Goal: Communication & Community: Connect with others

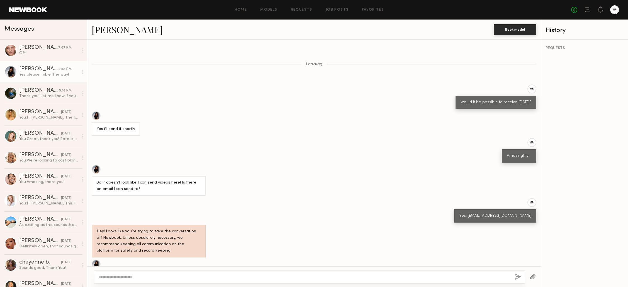
scroll to position [224, 0]
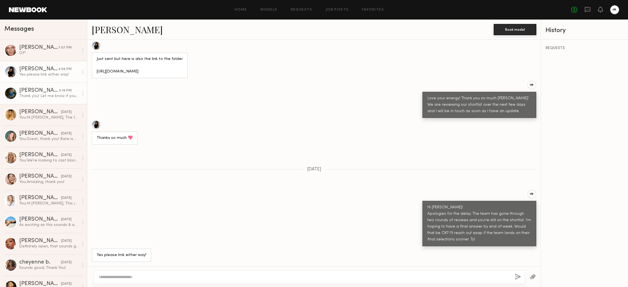
click at [37, 91] on div "[PERSON_NAME]" at bounding box center [39, 91] width 40 height 6
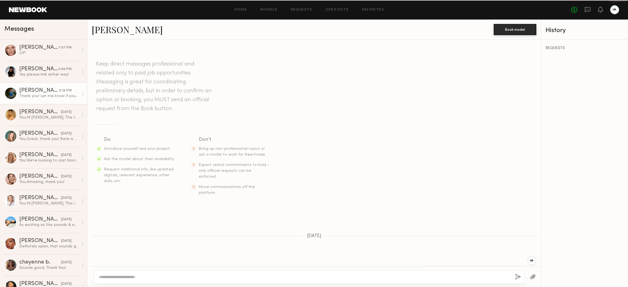
scroll to position [301, 0]
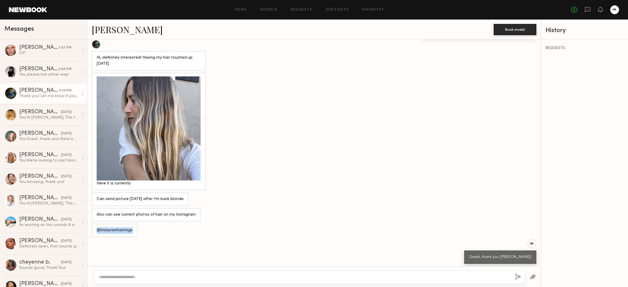
drag, startPoint x: 100, startPoint y: 213, endPoint x: 139, endPoint y: 214, distance: 38.5
click at [139, 224] on div "@itslaurenhastings" at bounding box center [314, 230] width 454 height 13
click at [41, 194] on link "[PERSON_NAME] [DATE] You: Hi [PERSON_NAME], This is JC from K18 Hair. We came a…" at bounding box center [43, 200] width 87 height 21
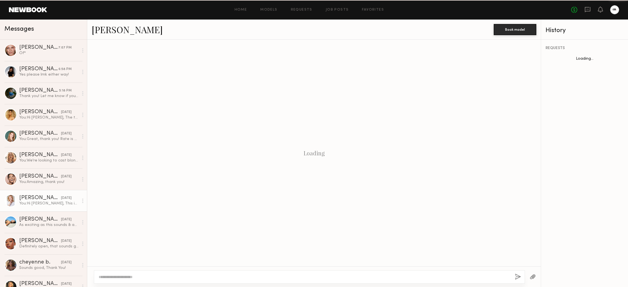
scroll to position [72, 0]
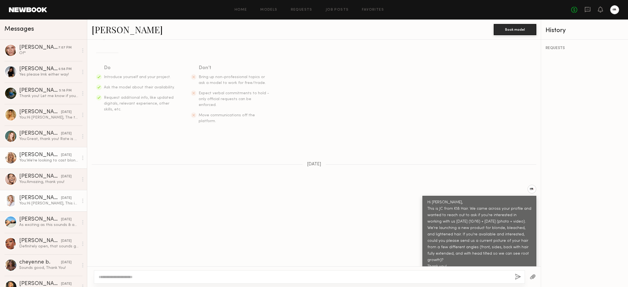
click at [46, 155] on div "[PERSON_NAME]" at bounding box center [40, 155] width 42 height 6
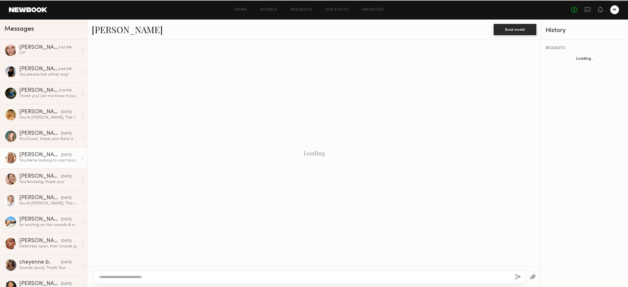
scroll to position [152, 0]
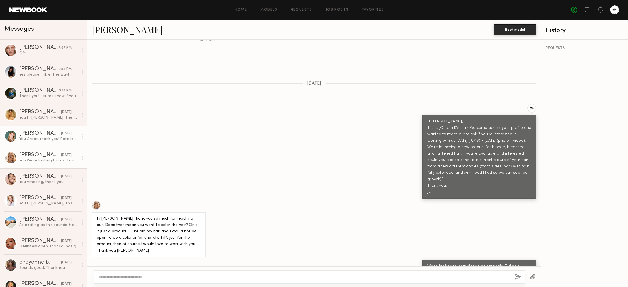
click at [40, 135] on div "[PERSON_NAME]" at bounding box center [40, 134] width 42 height 6
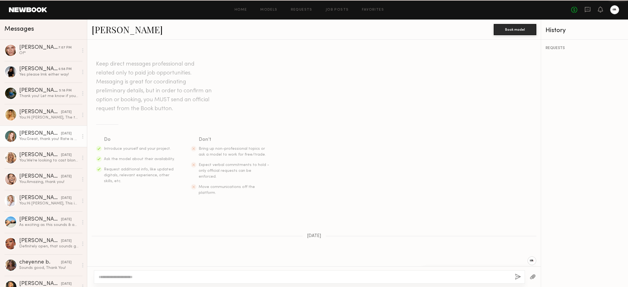
scroll to position [120, 0]
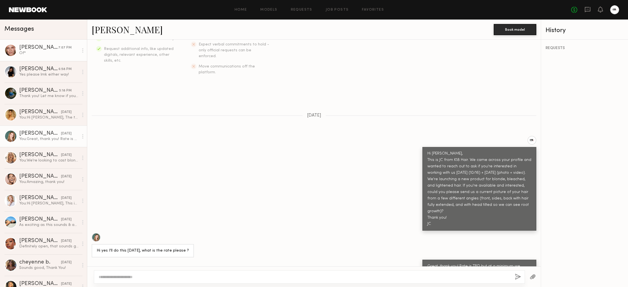
click at [47, 55] on div "Of*" at bounding box center [48, 52] width 59 height 5
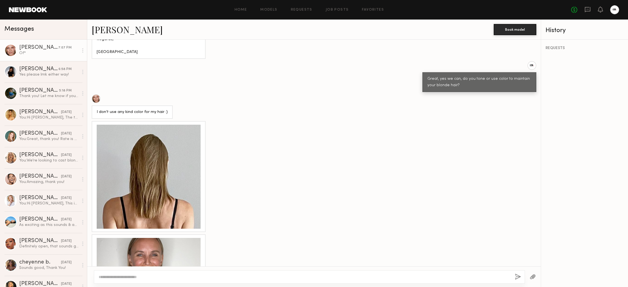
scroll to position [477, 0]
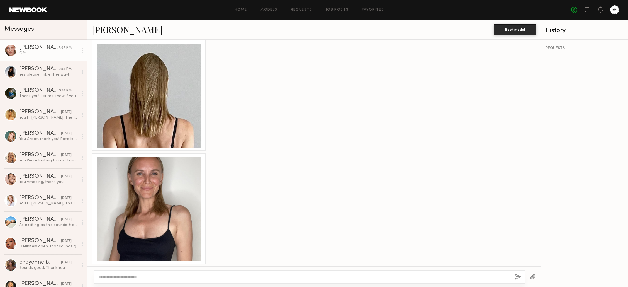
click at [149, 114] on div at bounding box center [149, 95] width 104 height 104
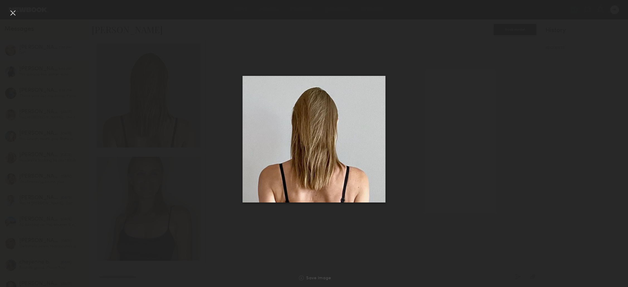
click at [312, 108] on img at bounding box center [314, 139] width 143 height 127
click at [15, 13] on div at bounding box center [12, 12] width 9 height 9
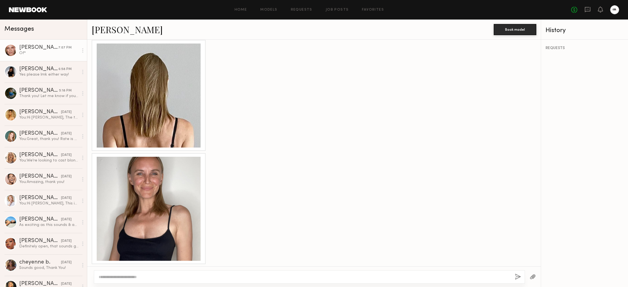
click at [150, 96] on div at bounding box center [149, 95] width 104 height 104
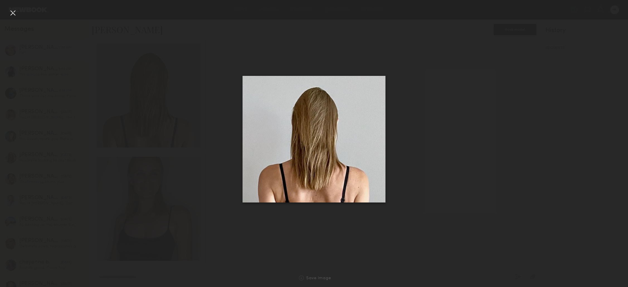
click at [331, 102] on img at bounding box center [314, 139] width 143 height 127
click at [320, 280] on div "Save Image" at bounding box center [318, 278] width 25 height 4
click at [13, 13] on div at bounding box center [12, 12] width 9 height 9
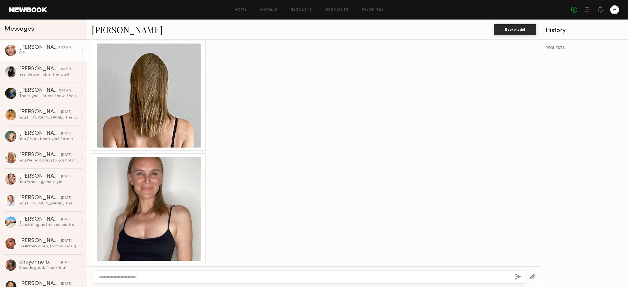
click at [143, 186] on div at bounding box center [149, 209] width 104 height 104
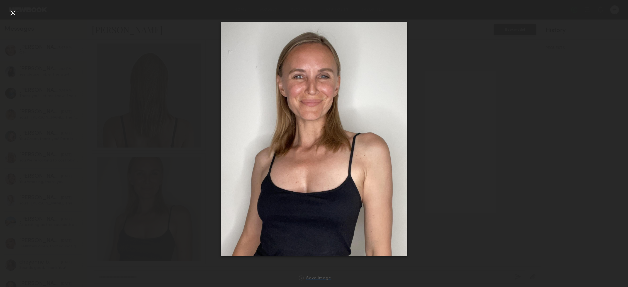
click at [315, 277] on div "Save Image" at bounding box center [318, 278] width 25 height 4
click at [13, 14] on div at bounding box center [12, 12] width 9 height 9
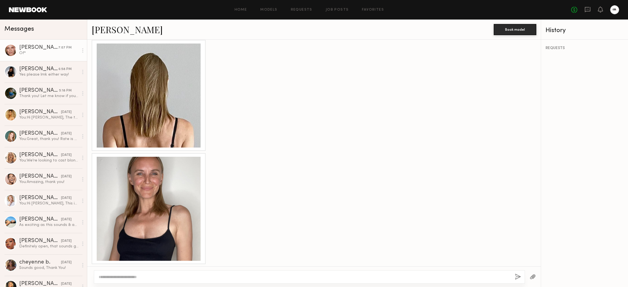
click at [147, 105] on div at bounding box center [149, 95] width 104 height 104
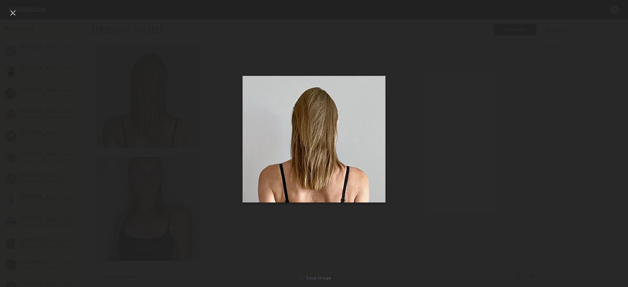
click at [314, 278] on div "Save Image" at bounding box center [318, 278] width 25 height 4
click at [313, 277] on div "Save Image" at bounding box center [318, 278] width 25 height 4
